Goal: Find specific page/section: Find specific page/section

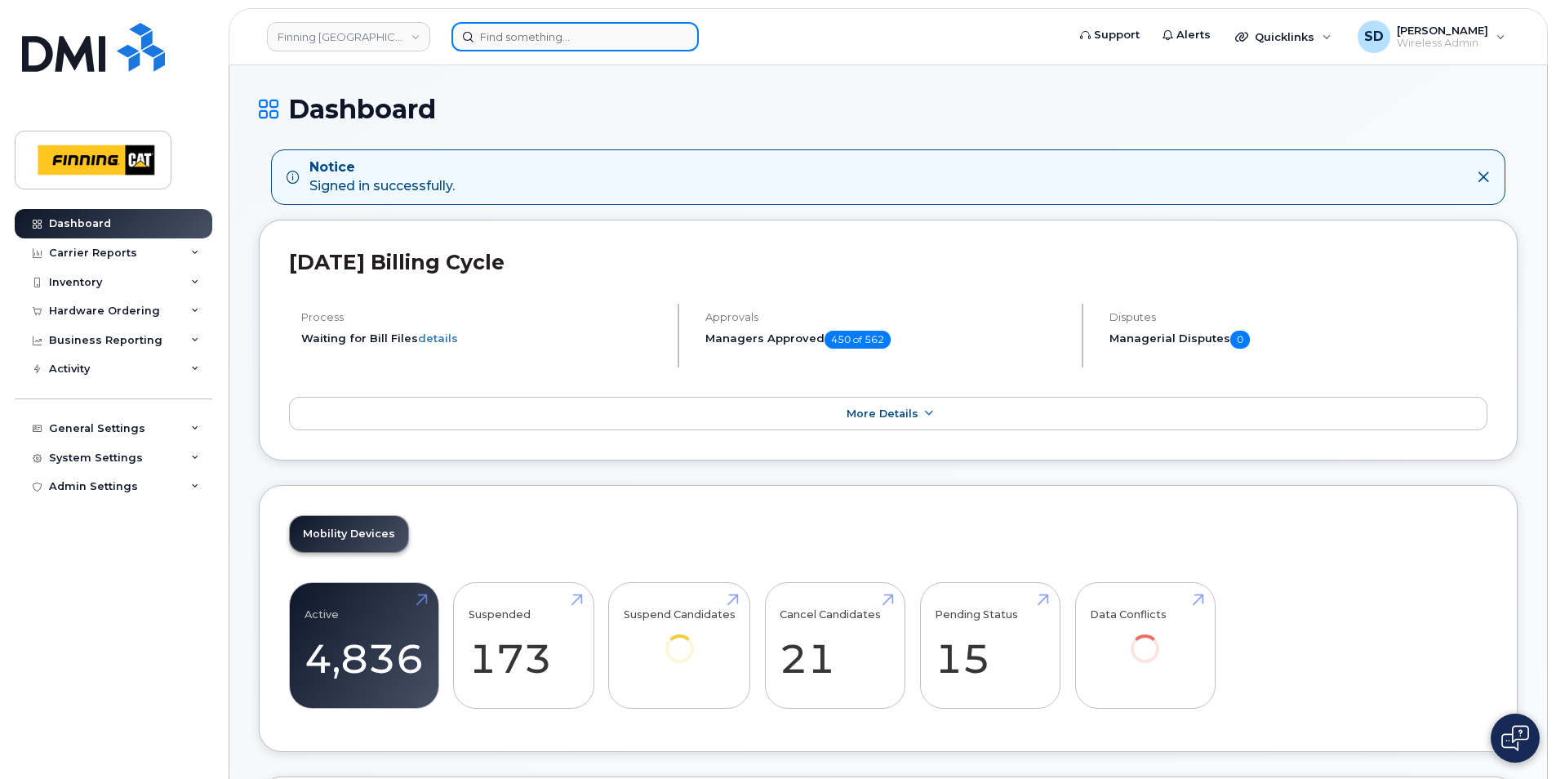
click at [533, 42] on input at bounding box center [574, 36] width 247 height 29
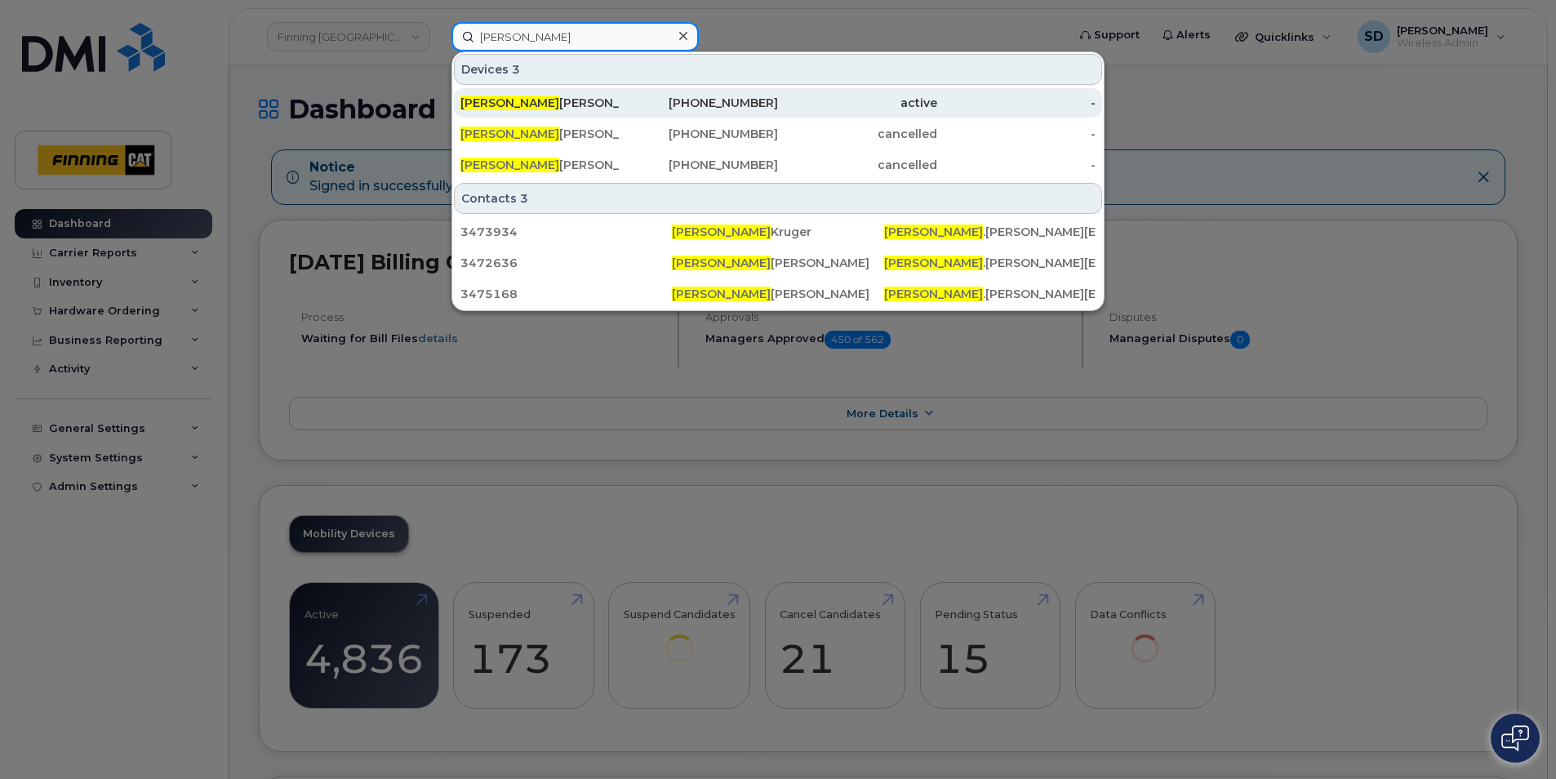
type input "[PERSON_NAME]"
click at [536, 105] on div "[PERSON_NAME]" at bounding box center [539, 103] width 159 height 16
